Goal: Transaction & Acquisition: Purchase product/service

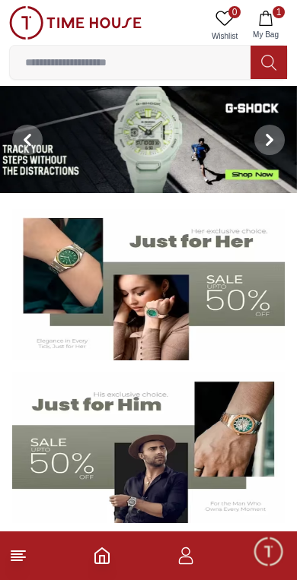
click at [239, 293] on img at bounding box center [148, 284] width 272 height 151
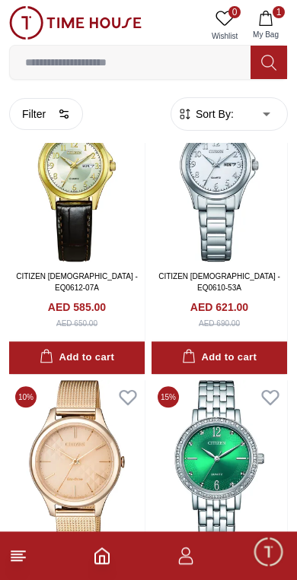
scroll to position [3345, 0]
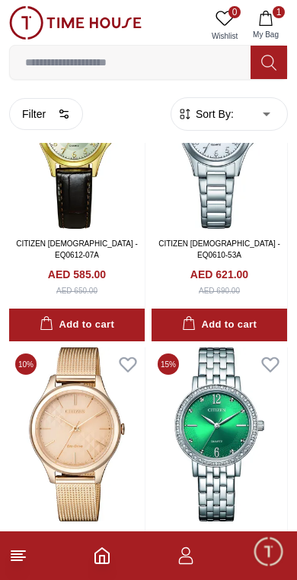
click at [30, 119] on button "Filter" at bounding box center [46, 114] width 74 height 32
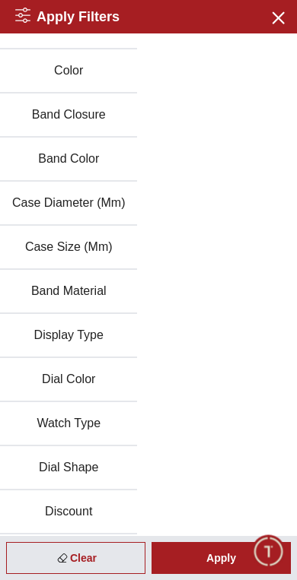
click at [97, 509] on button "Discount" at bounding box center [68, 513] width 137 height 44
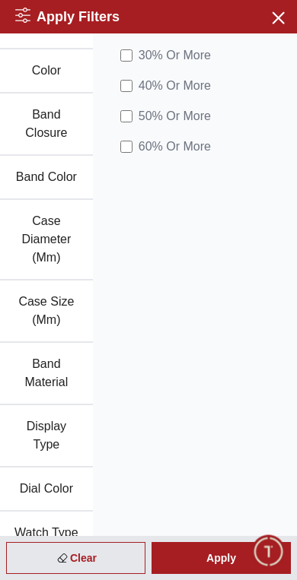
click at [211, 565] on div "Apply" at bounding box center [220, 558] width 139 height 32
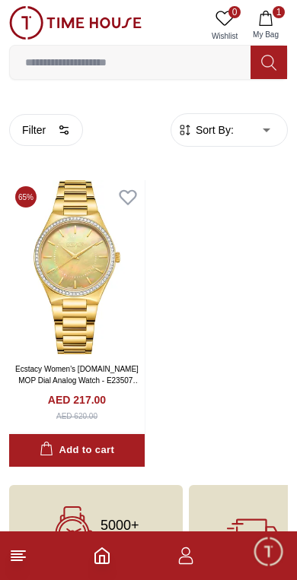
scroll to position [61, 0]
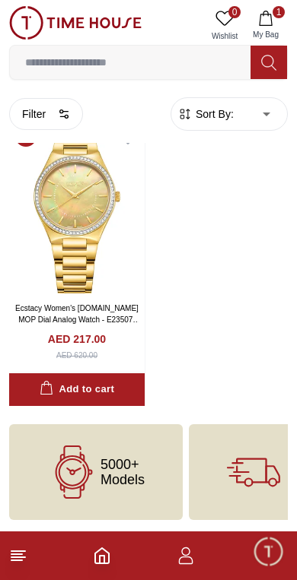
click at [106, 57] on input at bounding box center [130, 62] width 240 height 30
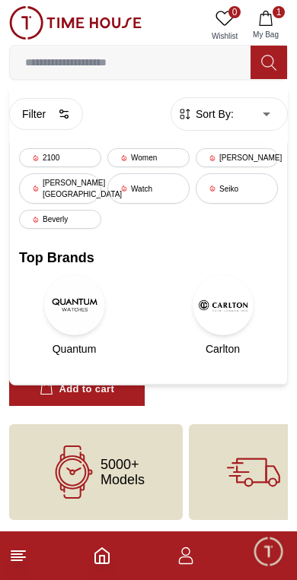
scroll to position [0, 0]
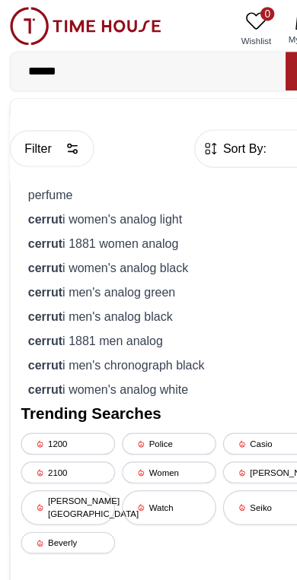
type input "*******"
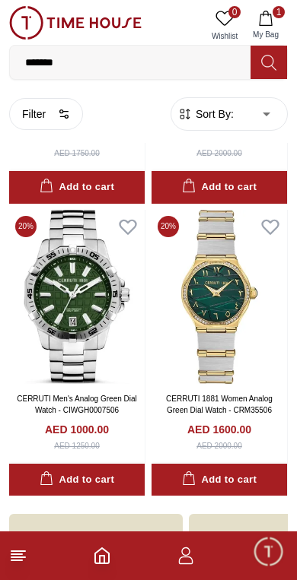
scroll to position [645, 0]
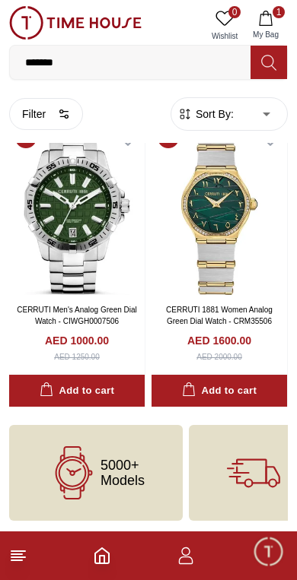
click at [137, 58] on input "*******" at bounding box center [130, 62] width 240 height 30
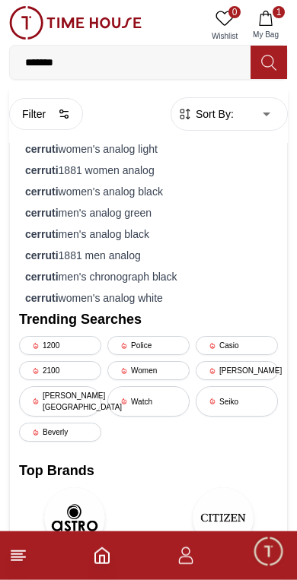
scroll to position [548, 0]
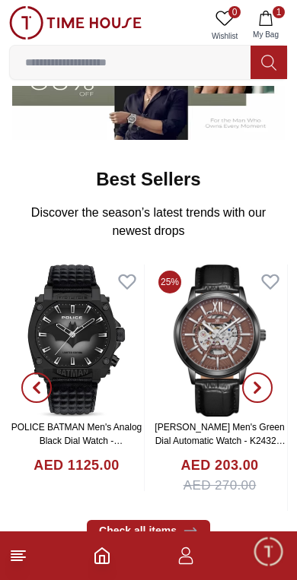
scroll to position [398, 0]
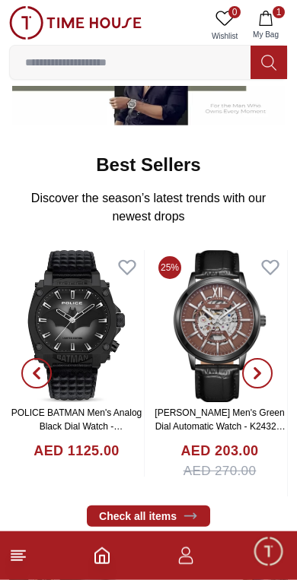
click at [15, 552] on line at bounding box center [18, 552] width 14 height 0
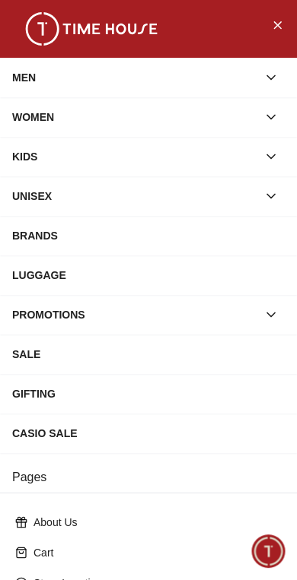
scroll to position [399, 0]
click at [187, 430] on div "CASIO SALE" at bounding box center [148, 433] width 272 height 27
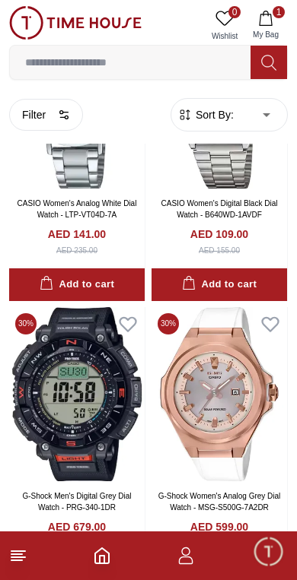
scroll to position [1162, 0]
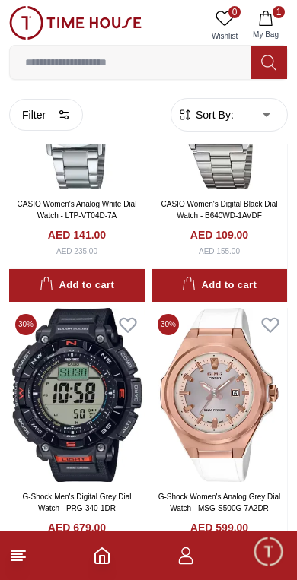
click at [35, 118] on button "Filter" at bounding box center [46, 114] width 74 height 32
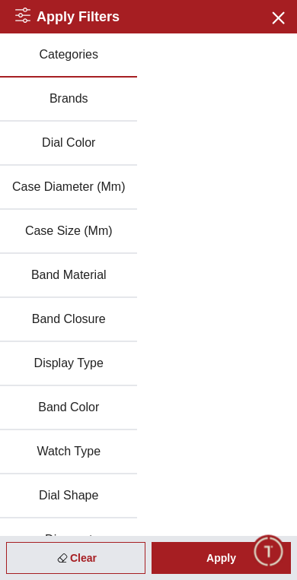
scroll to position [0, 0]
click at [202, 545] on div "Apply" at bounding box center [220, 558] width 139 height 32
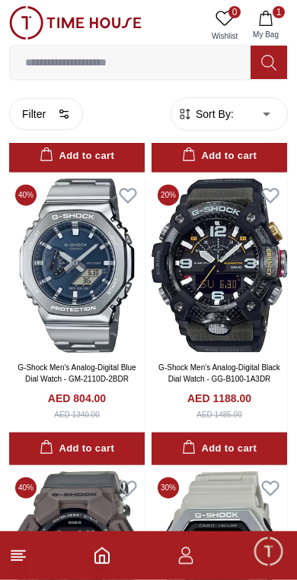
scroll to position [2173, 0]
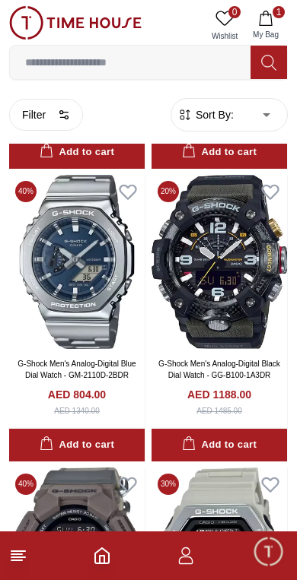
click at [200, 114] on span "Sort By:" at bounding box center [212, 114] width 41 height 15
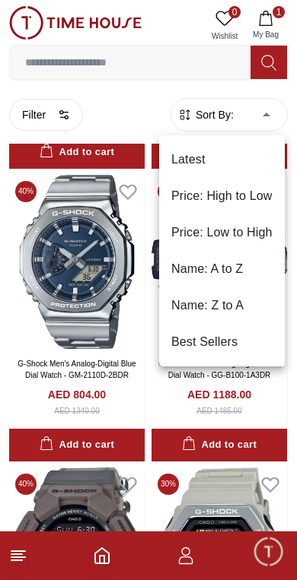
click at [246, 234] on li "Price: Low to High" at bounding box center [222, 233] width 126 height 37
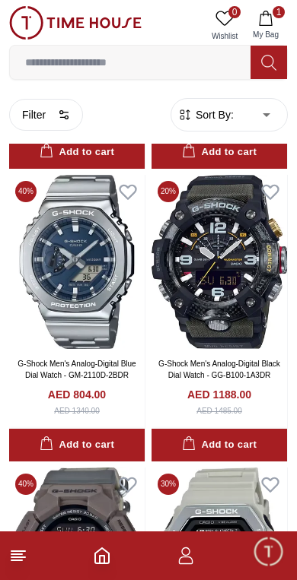
type input "*"
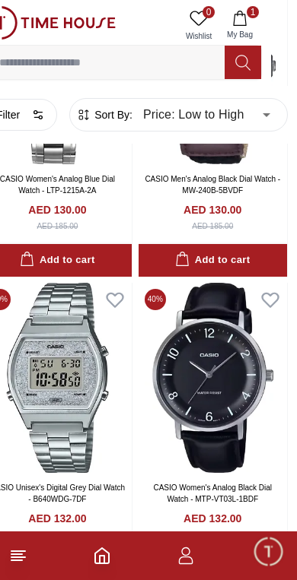
scroll to position [11461, 26]
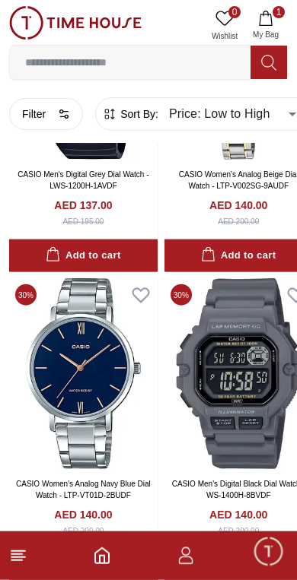
scroll to position [13936, 0]
